Goal: Task Accomplishment & Management: Use online tool/utility

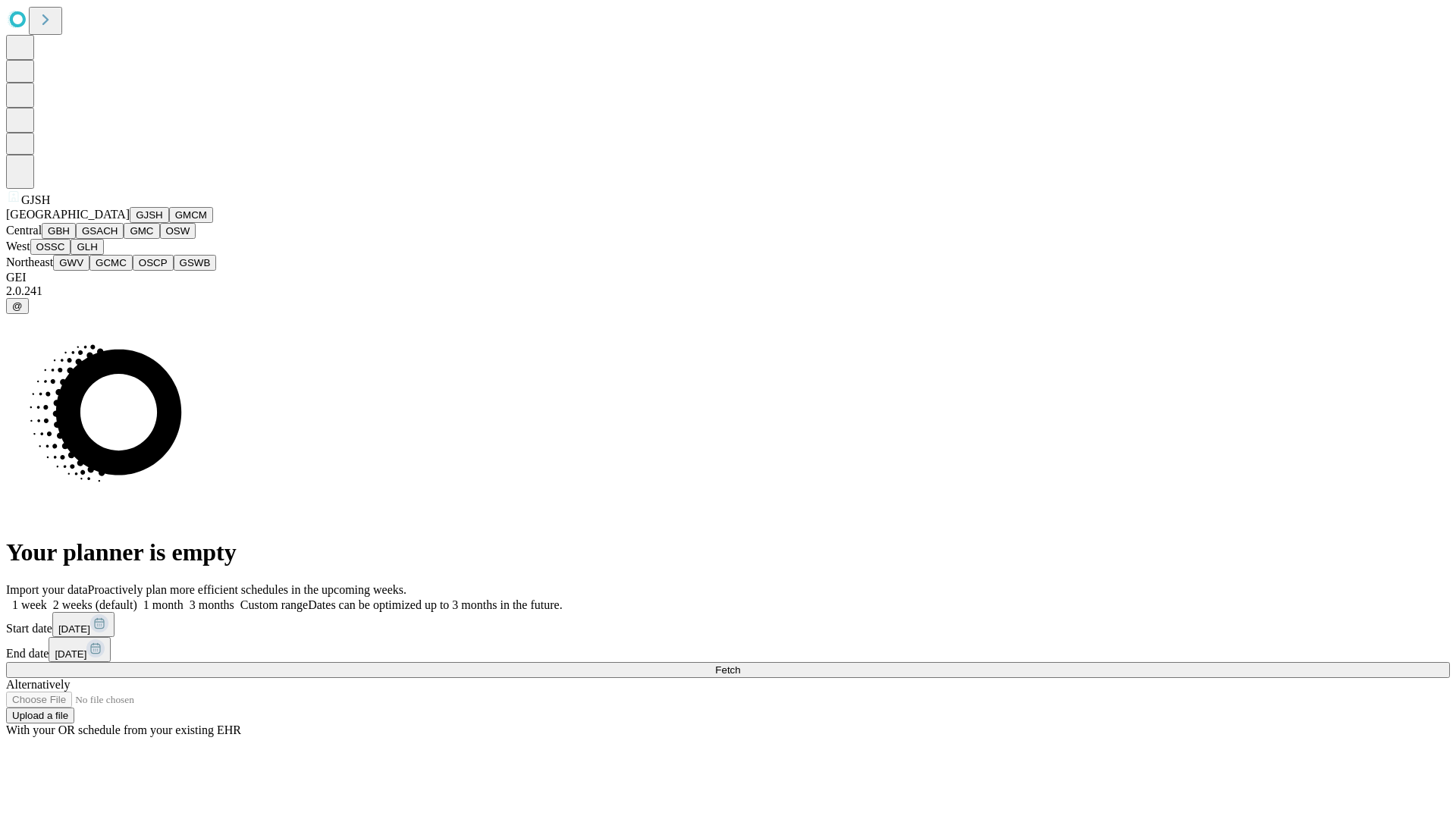
click at [130, 223] on button "GJSH" at bounding box center [149, 215] width 39 height 16
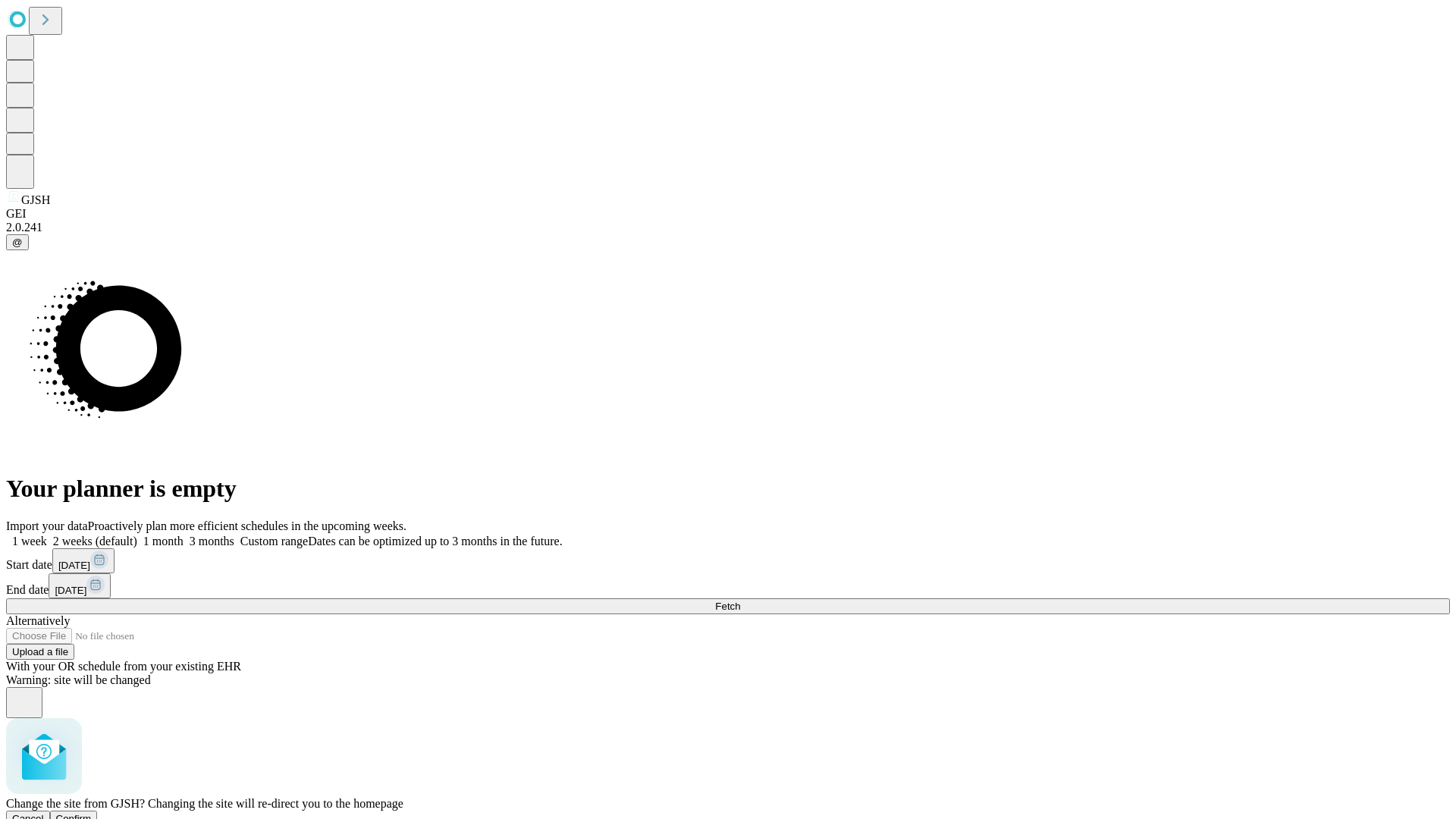
click at [91, 812] on span "Confirm" at bounding box center [74, 818] width 35 height 12
click at [184, 534] on label "1 month" at bounding box center [160, 540] width 46 height 13
click at [740, 600] on span "Fetch" at bounding box center [728, 606] width 25 height 12
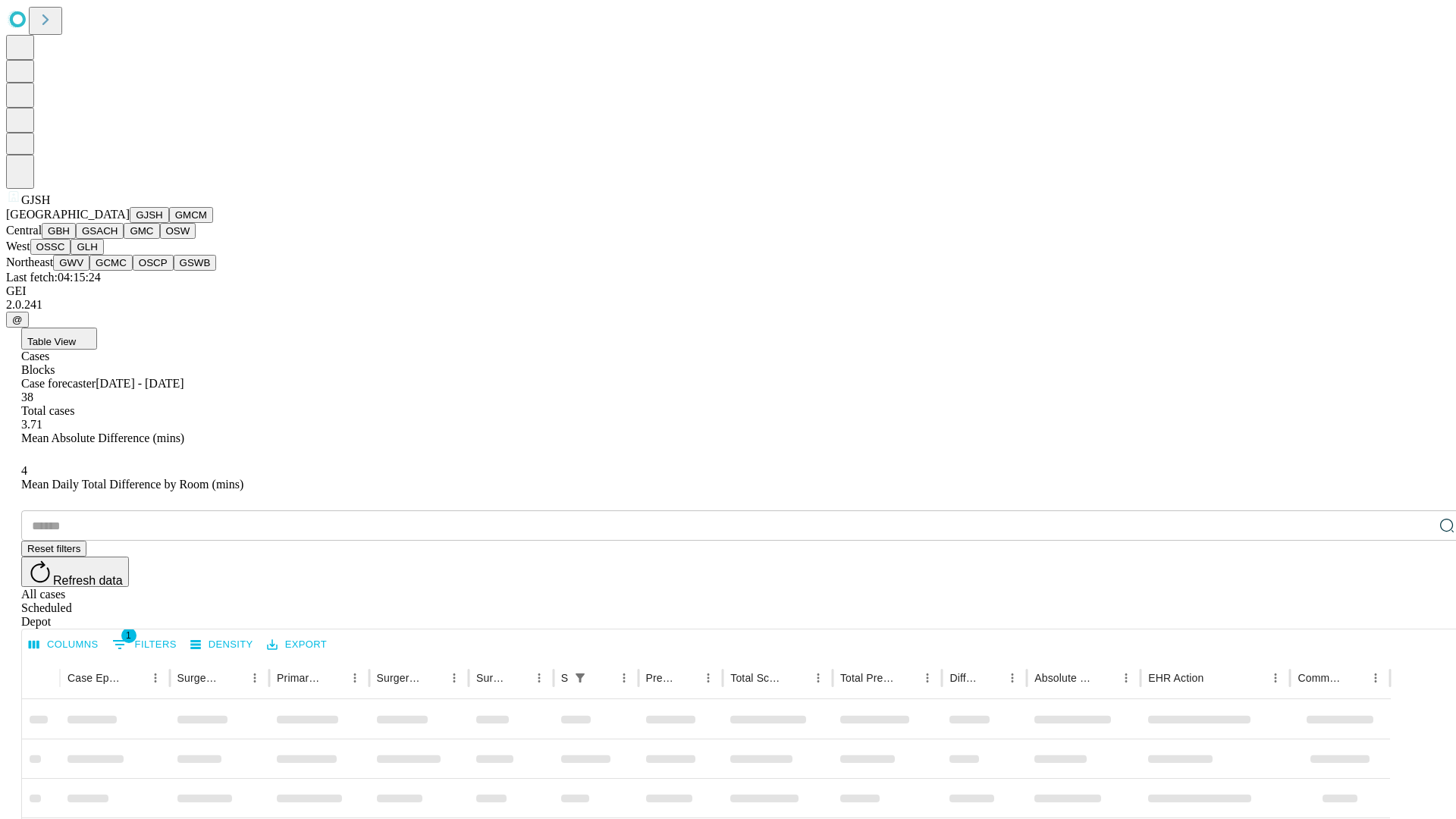
click at [169, 223] on button "GMCM" at bounding box center [191, 215] width 44 height 16
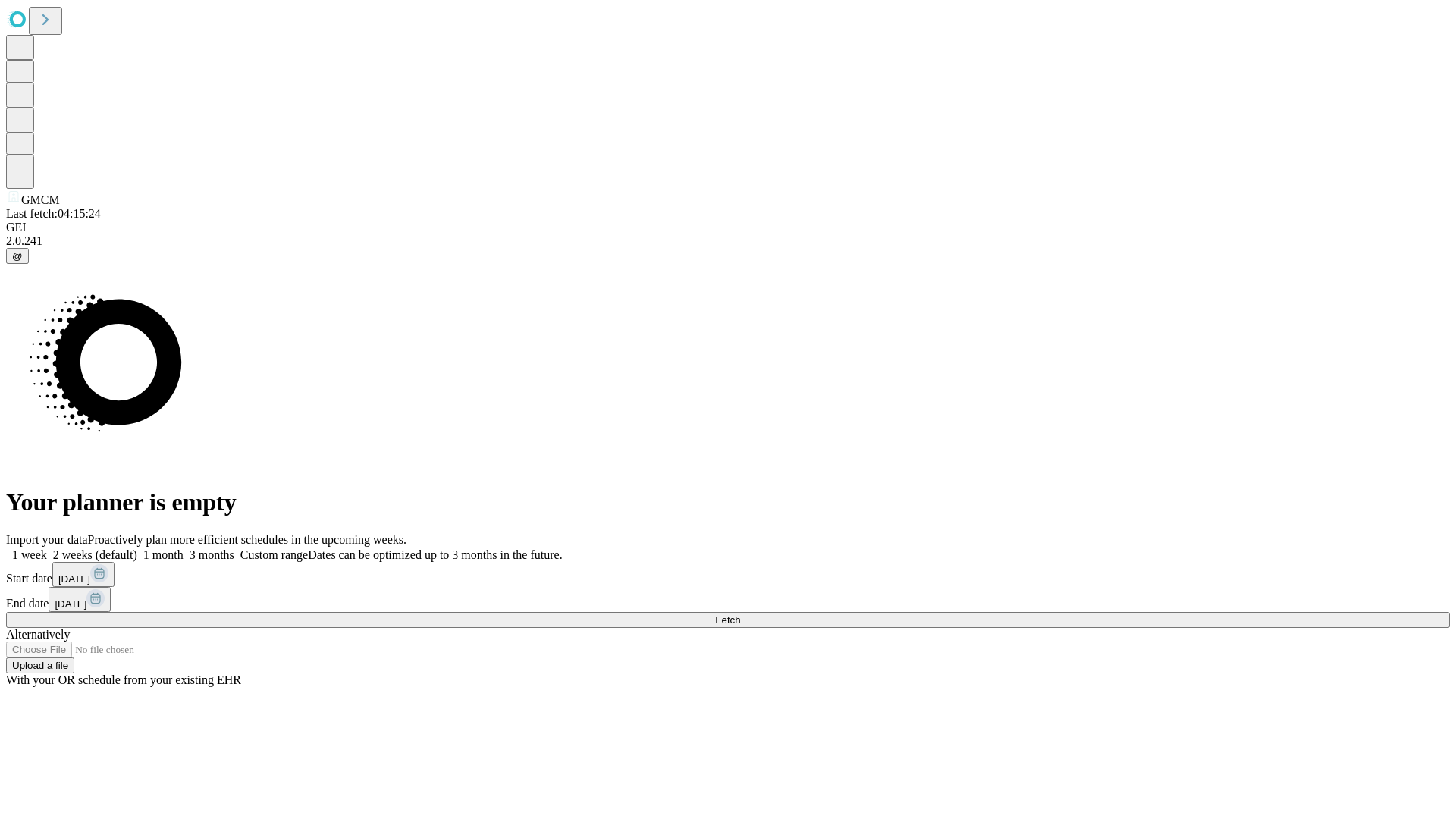
click at [184, 548] on label "1 month" at bounding box center [160, 554] width 46 height 13
click at [740, 614] on span "Fetch" at bounding box center [728, 619] width 25 height 12
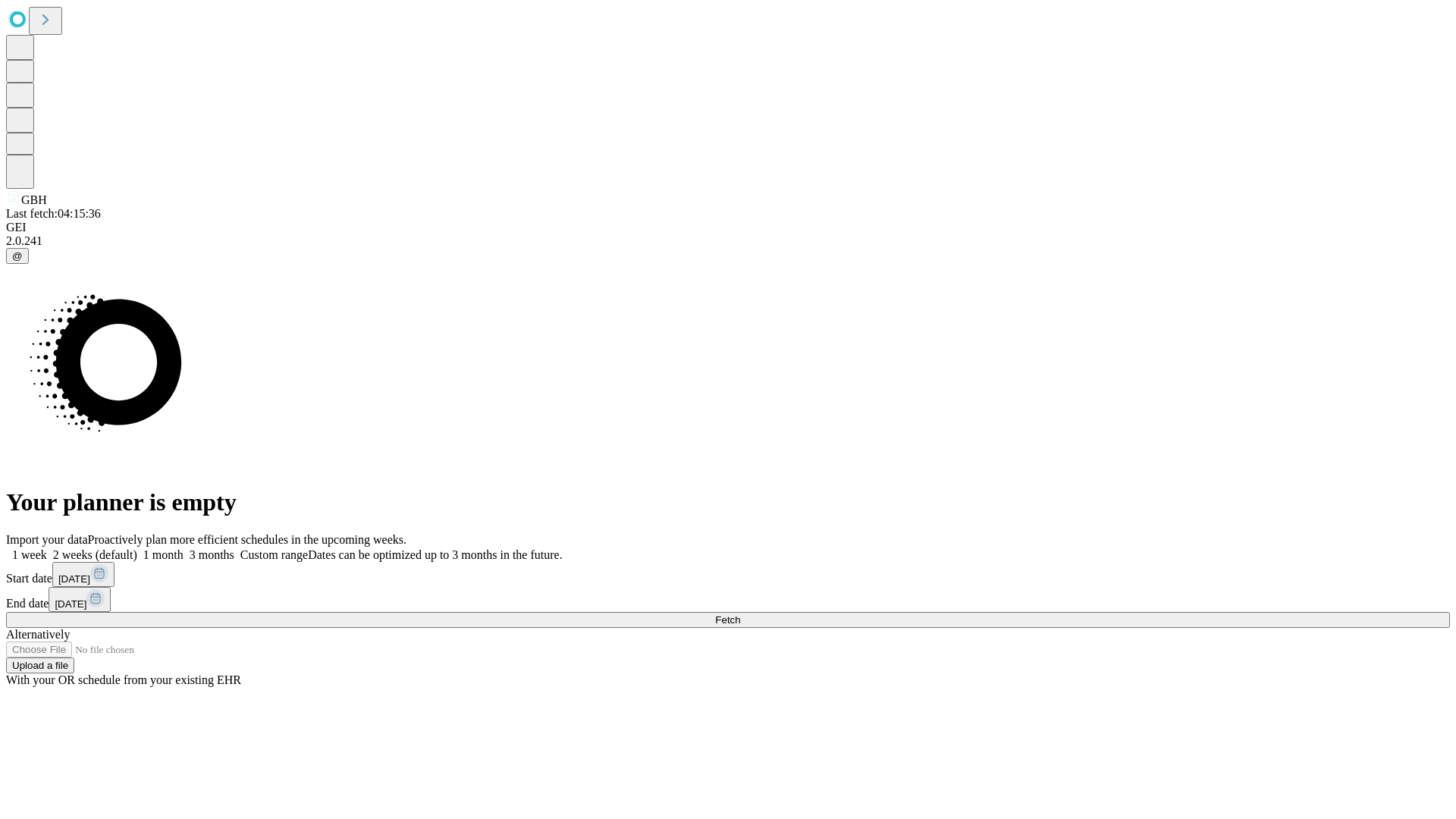
click at [740, 614] on span "Fetch" at bounding box center [728, 619] width 25 height 12
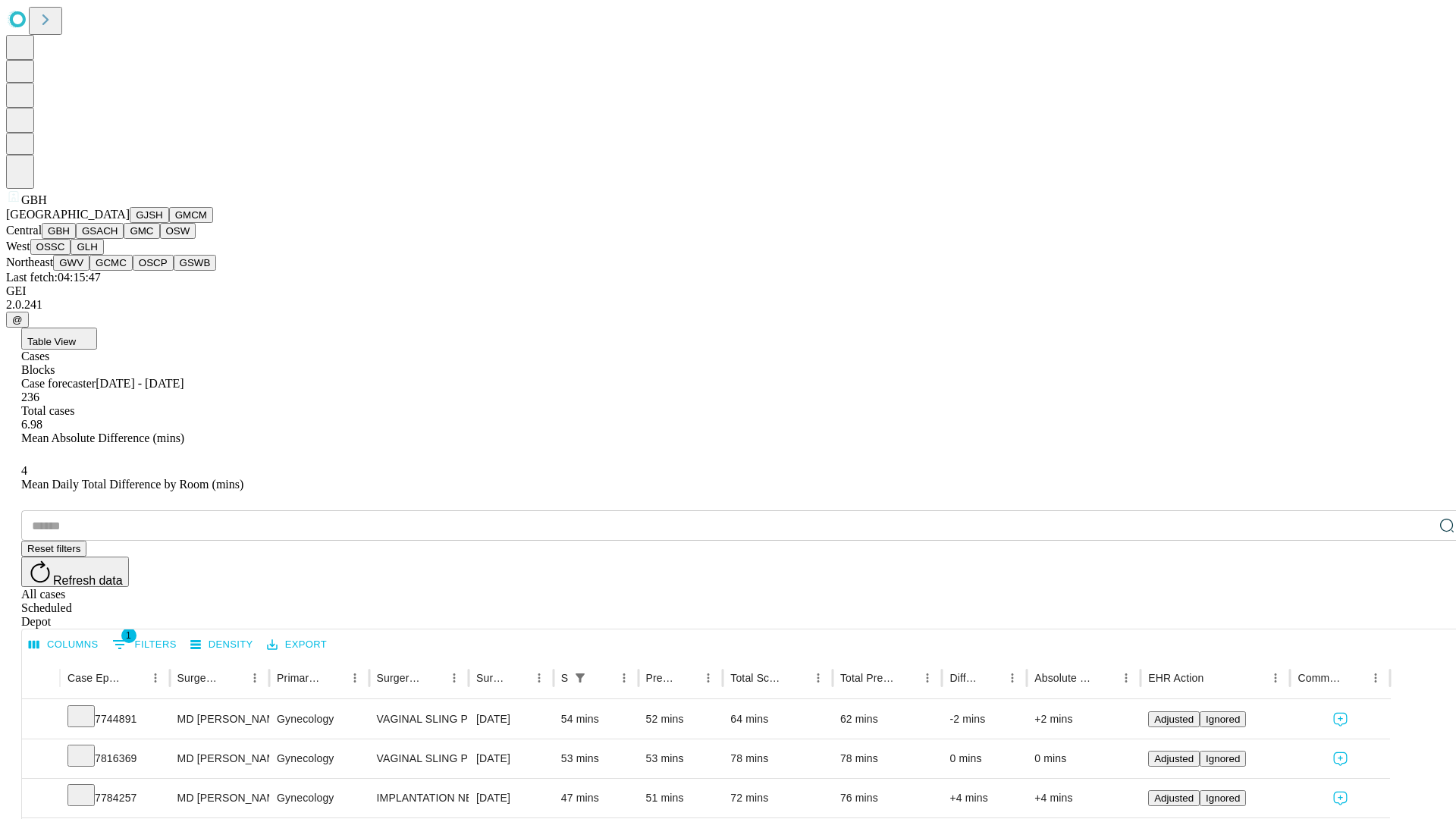
click at [117, 239] on button "GSACH" at bounding box center [99, 231] width 48 height 16
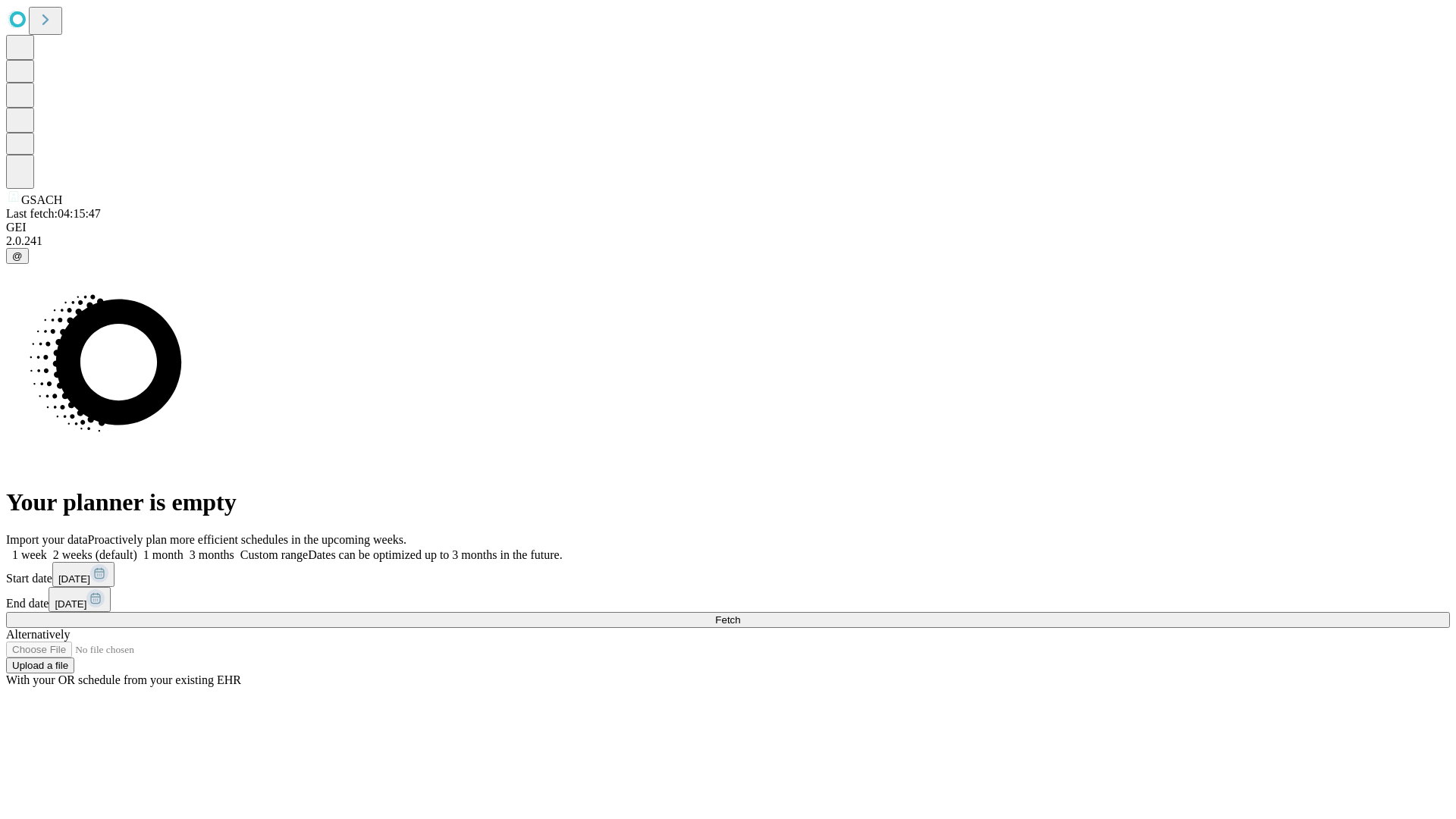
click at [184, 548] on label "1 month" at bounding box center [160, 554] width 46 height 13
click at [740, 614] on span "Fetch" at bounding box center [728, 619] width 25 height 12
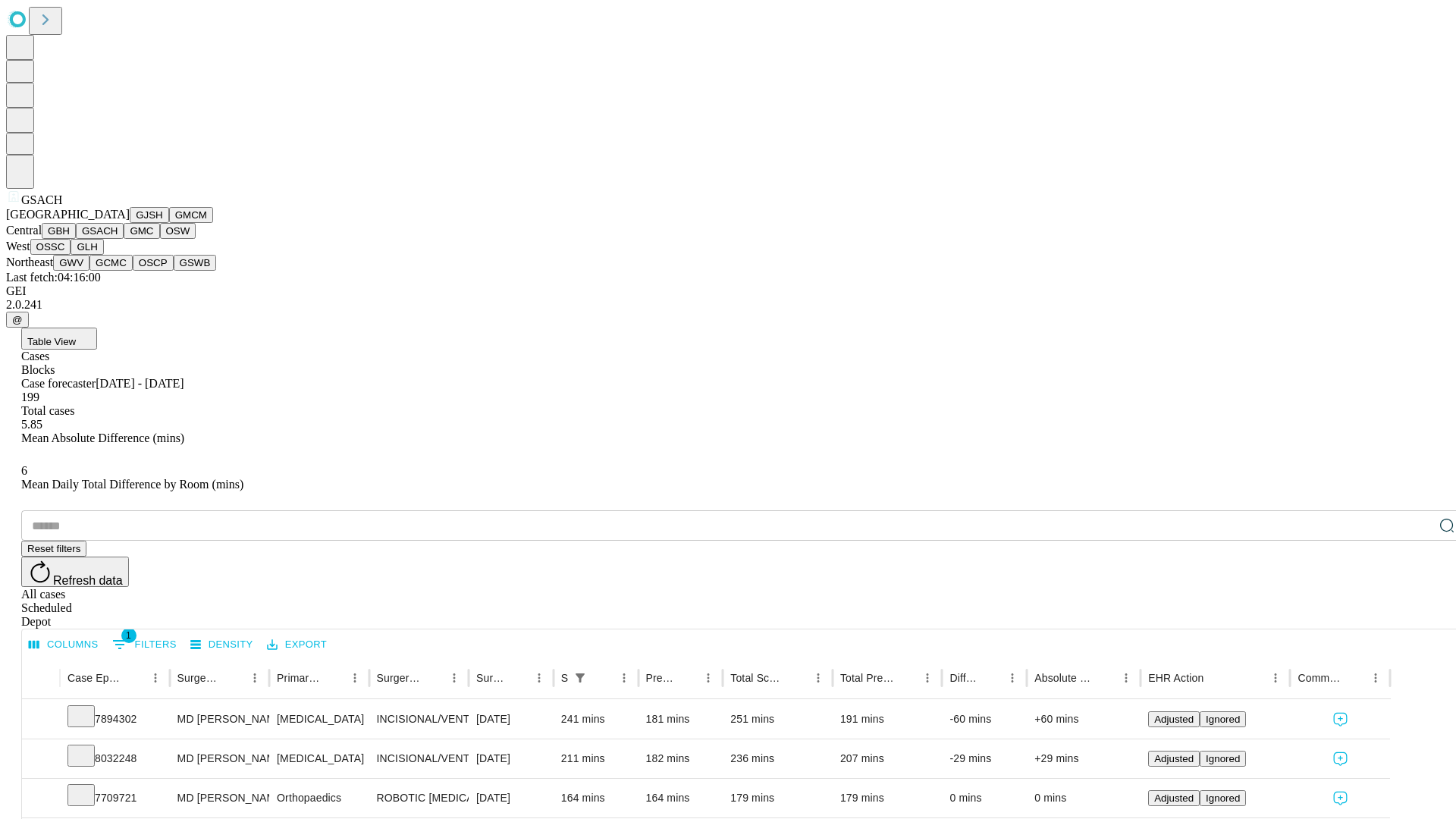
click at [123, 239] on button "GMC" at bounding box center [141, 231] width 35 height 16
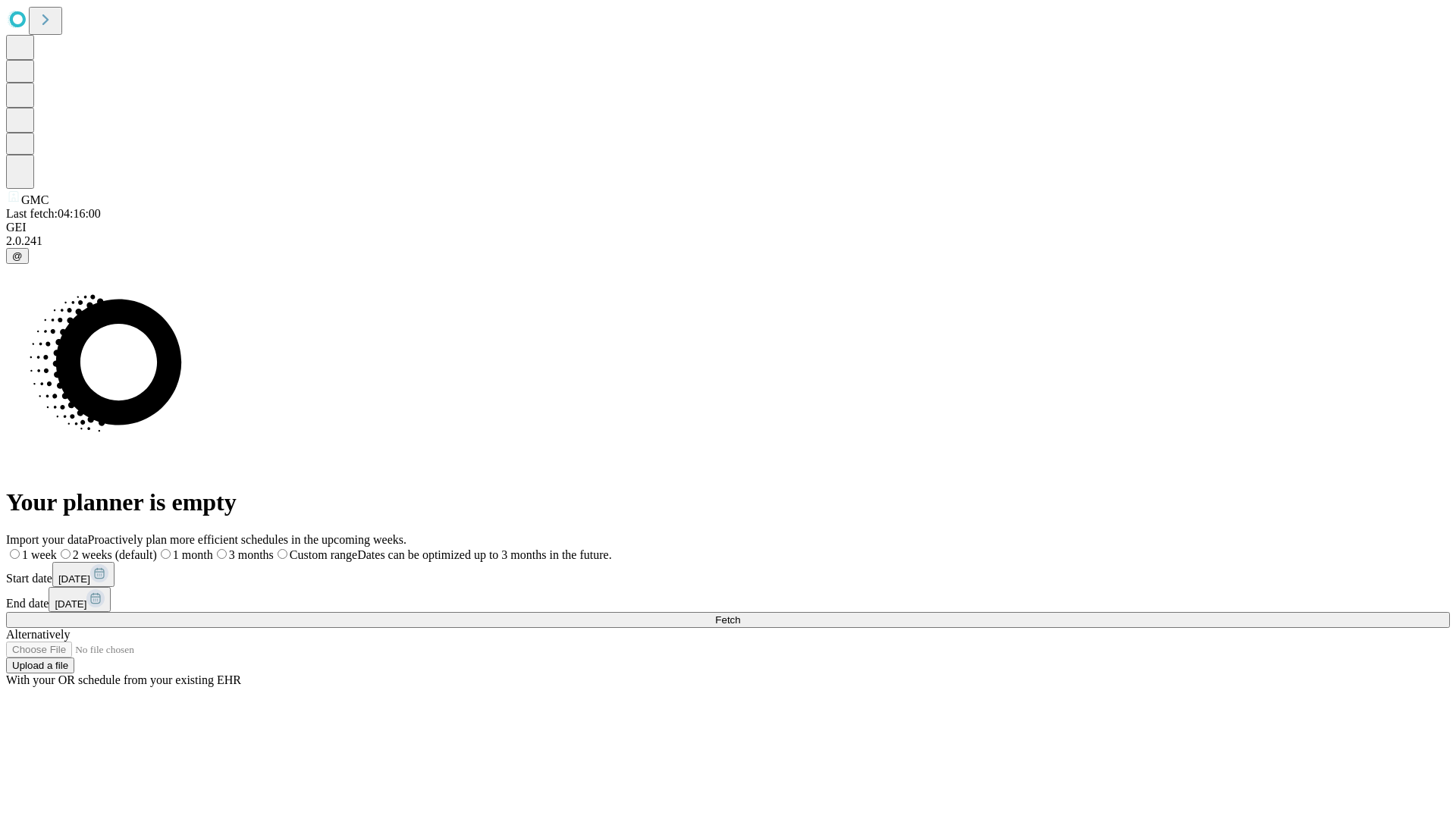
click at [213, 548] on label "1 month" at bounding box center [185, 554] width 56 height 13
click at [740, 614] on span "Fetch" at bounding box center [728, 619] width 25 height 12
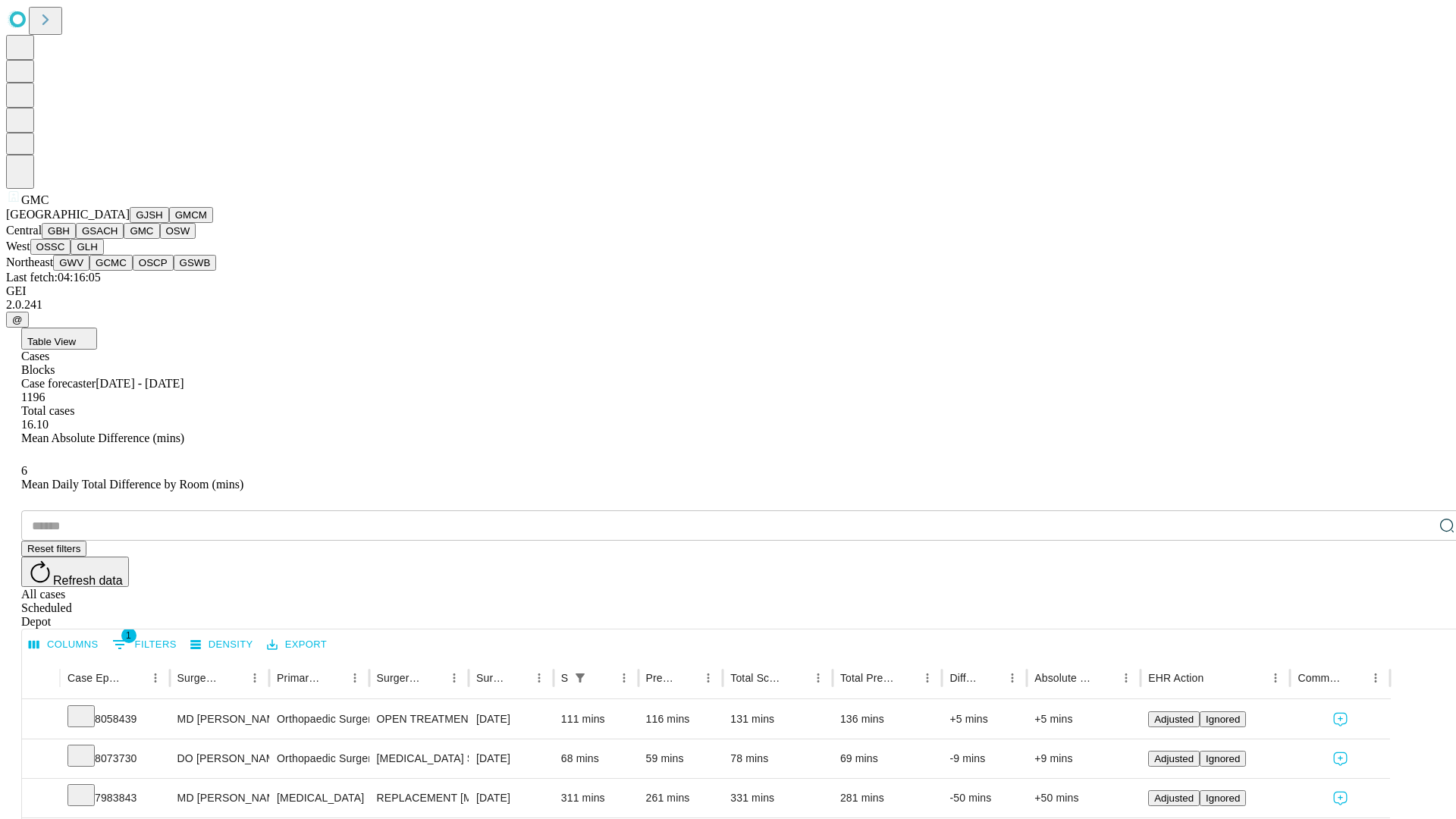
click at [160, 239] on button "OSW" at bounding box center [178, 231] width 36 height 16
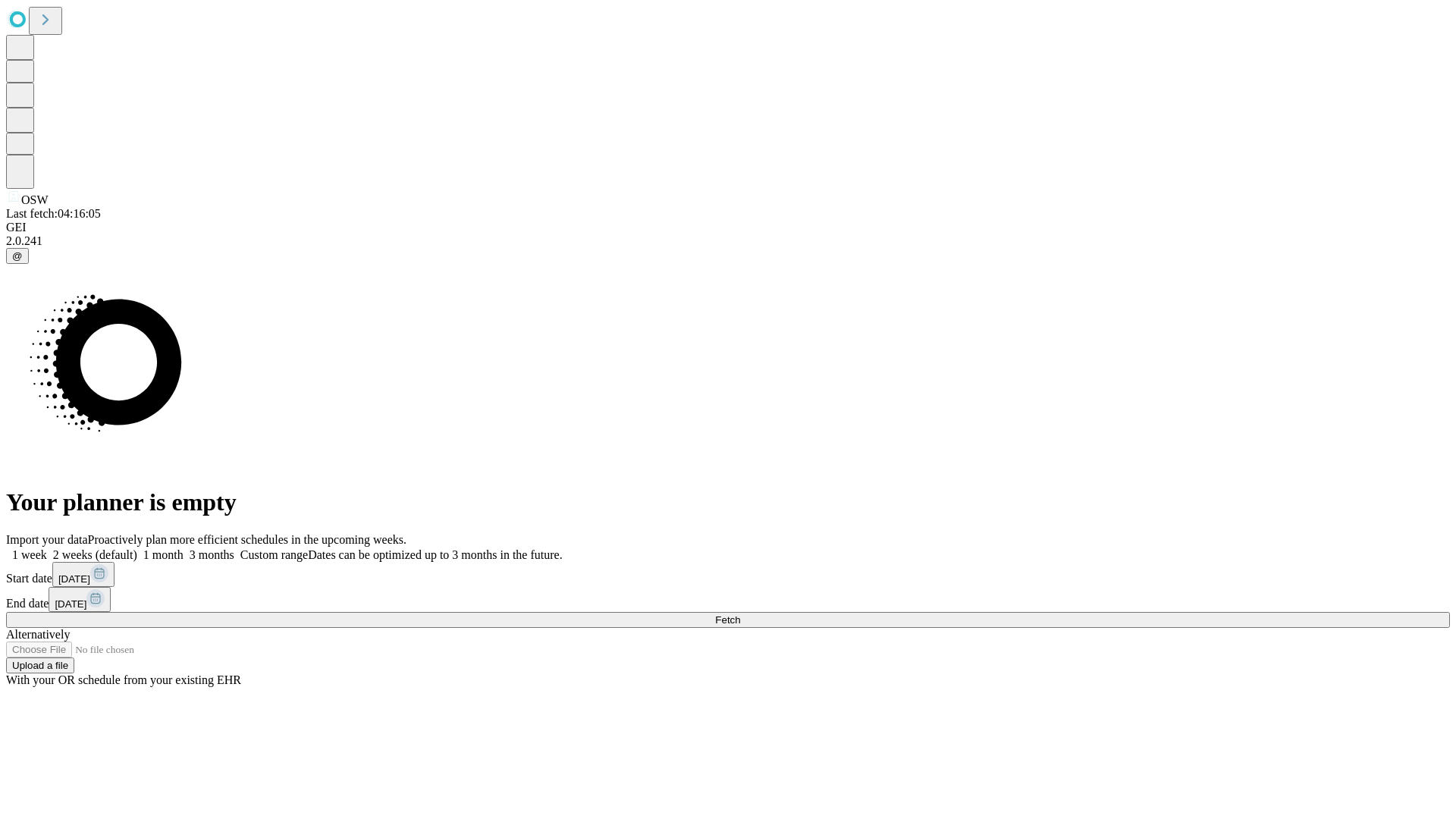
click at [184, 548] on label "1 month" at bounding box center [160, 554] width 46 height 13
click at [740, 614] on span "Fetch" at bounding box center [728, 619] width 25 height 12
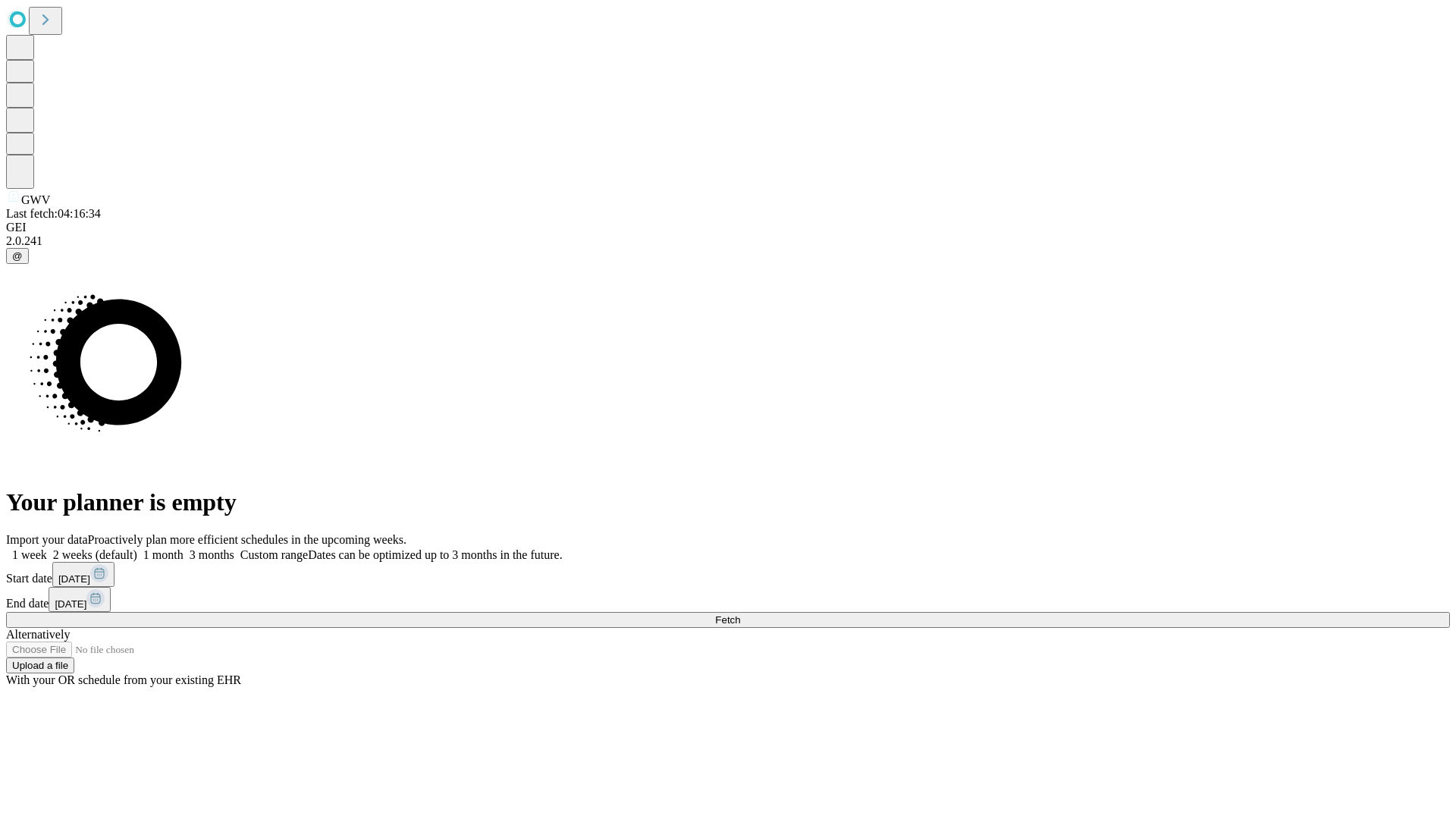
click at [184, 548] on label "1 month" at bounding box center [160, 554] width 46 height 13
click at [740, 614] on span "Fetch" at bounding box center [728, 619] width 25 height 12
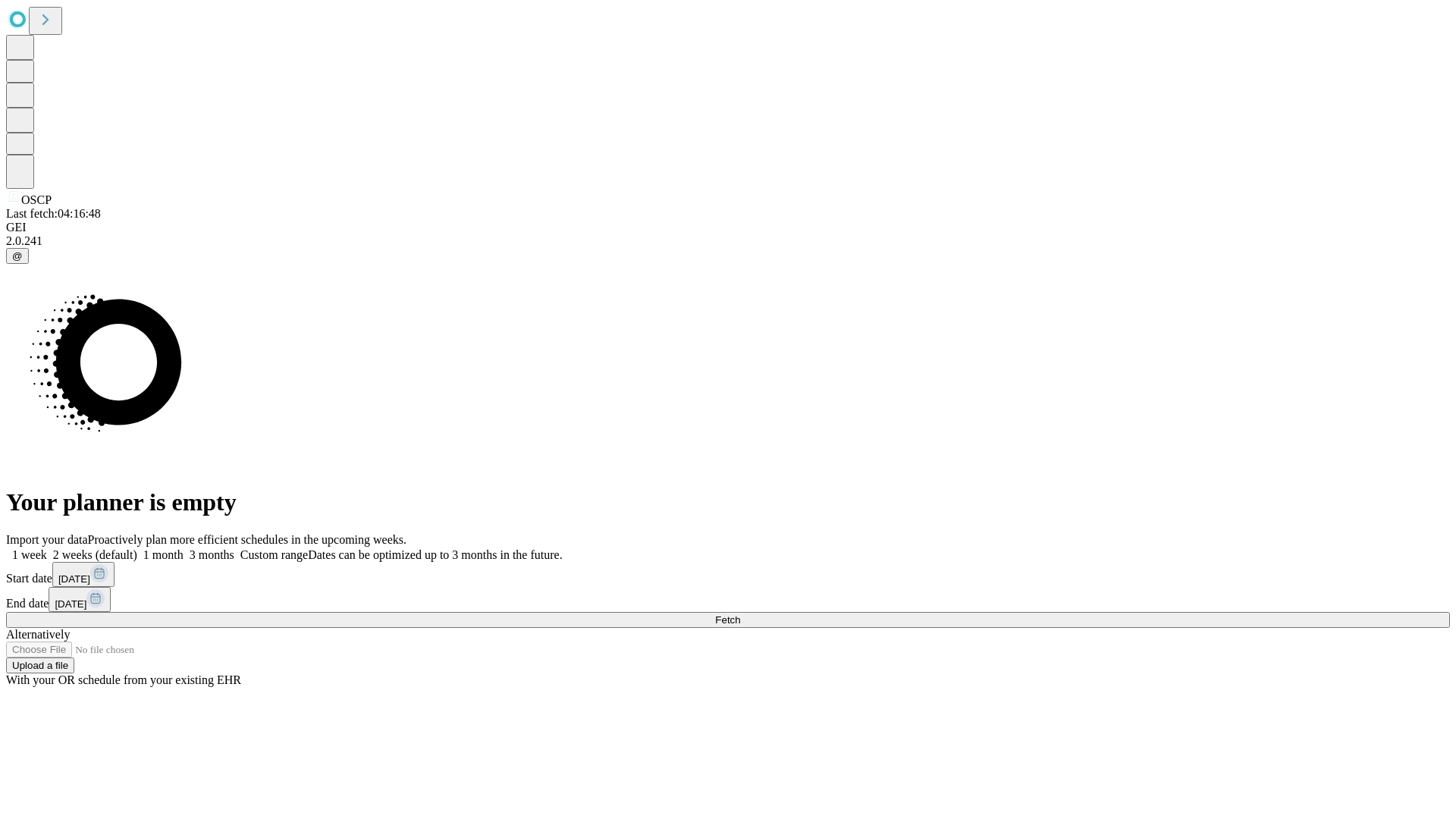
click at [184, 548] on label "1 month" at bounding box center [160, 554] width 46 height 13
click at [740, 614] on span "Fetch" at bounding box center [728, 619] width 25 height 12
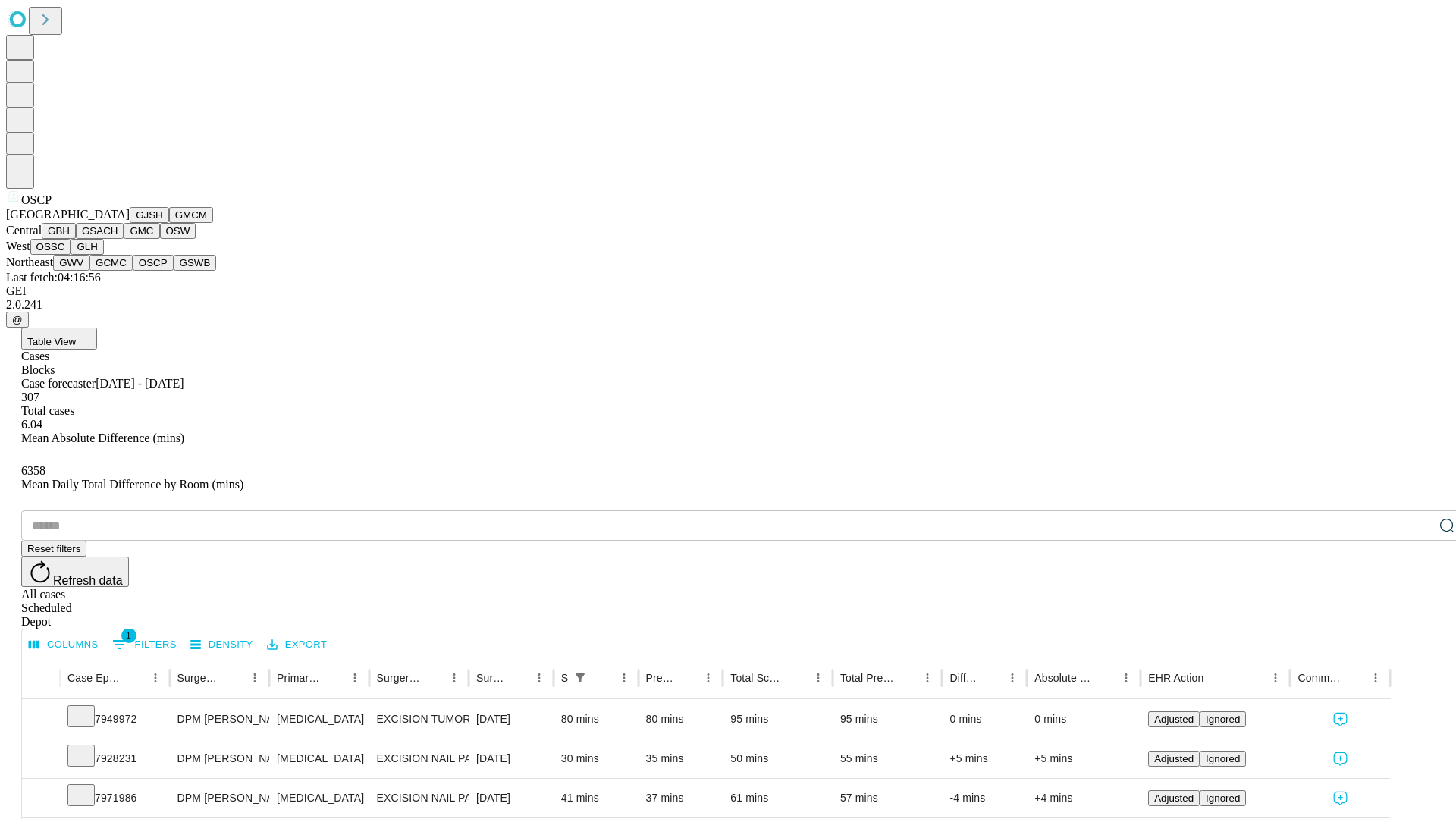
click at [174, 271] on button "GSWB" at bounding box center [195, 262] width 44 height 16
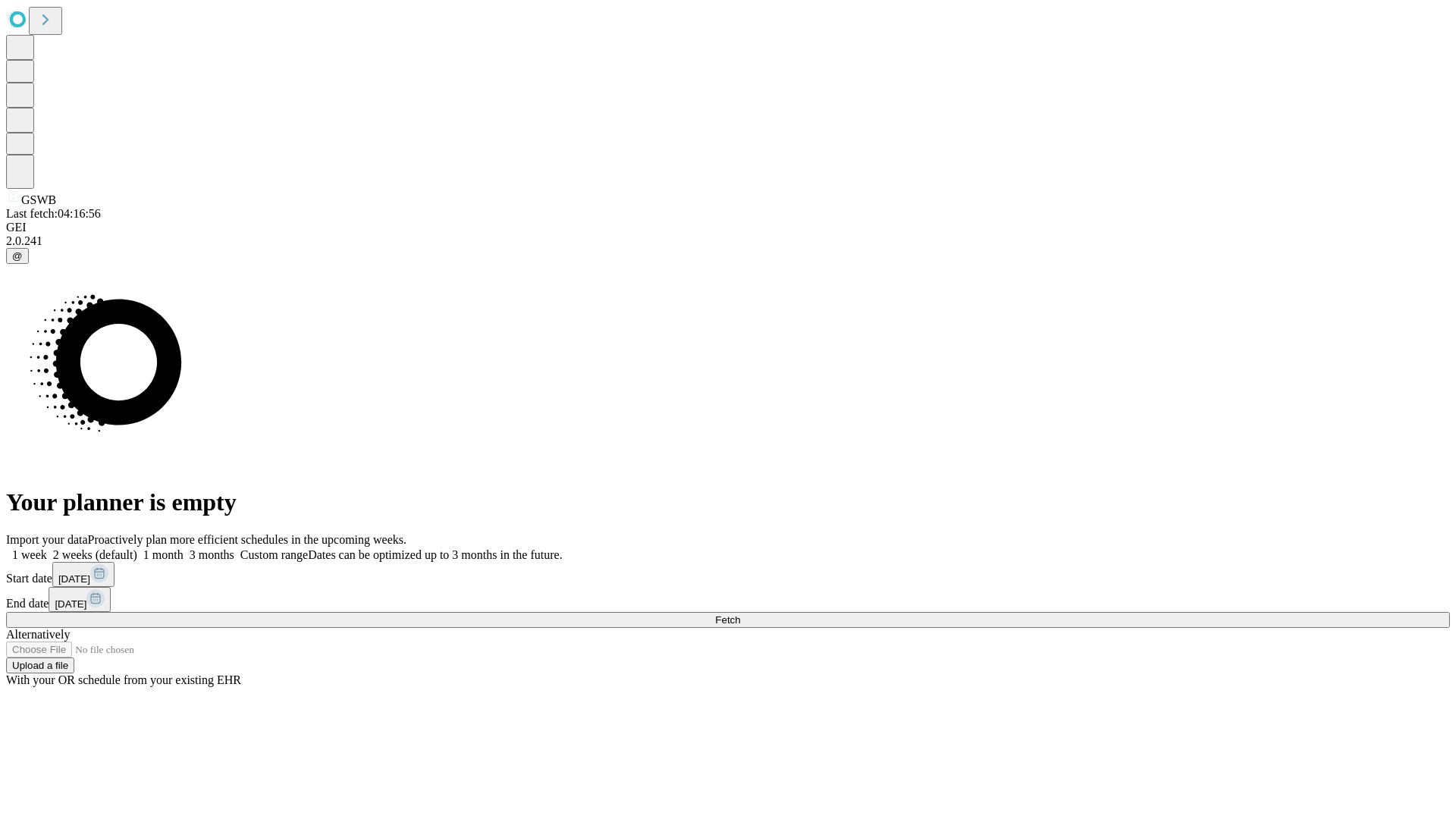
click at [184, 548] on label "1 month" at bounding box center [160, 554] width 46 height 13
click at [740, 614] on span "Fetch" at bounding box center [728, 619] width 25 height 12
